Goal: Task Accomplishment & Management: Manage account settings

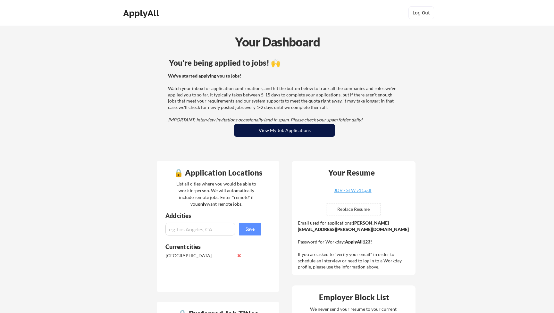
click at [281, 132] on button "View My Job Applications" at bounding box center [284, 130] width 101 height 13
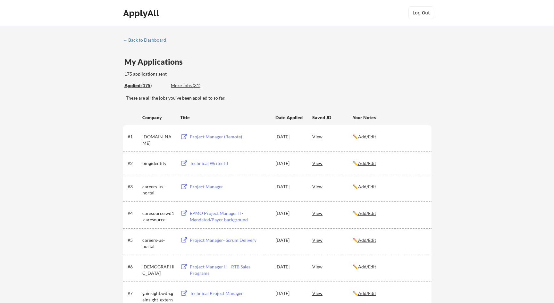
click at [317, 265] on div "View" at bounding box center [332, 267] width 40 height 12
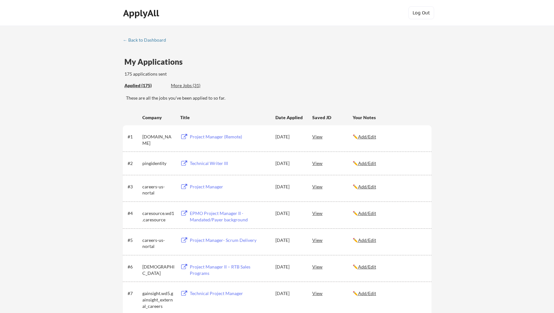
click at [365, 271] on div "✏️ Add/Edit" at bounding box center [389, 267] width 73 height 12
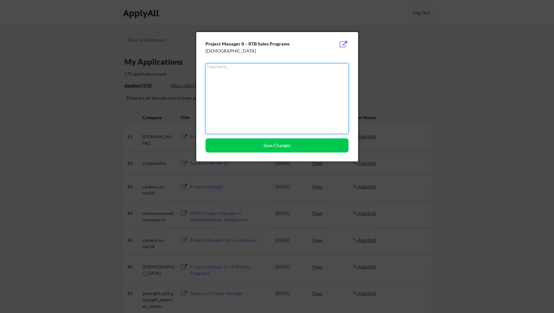
click at [294, 100] on textarea at bounding box center [277, 98] width 143 height 71
type textarea "No"
click at [287, 147] on button "Save Changes" at bounding box center [277, 145] width 143 height 14
